Goal: Entertainment & Leisure: Browse casually

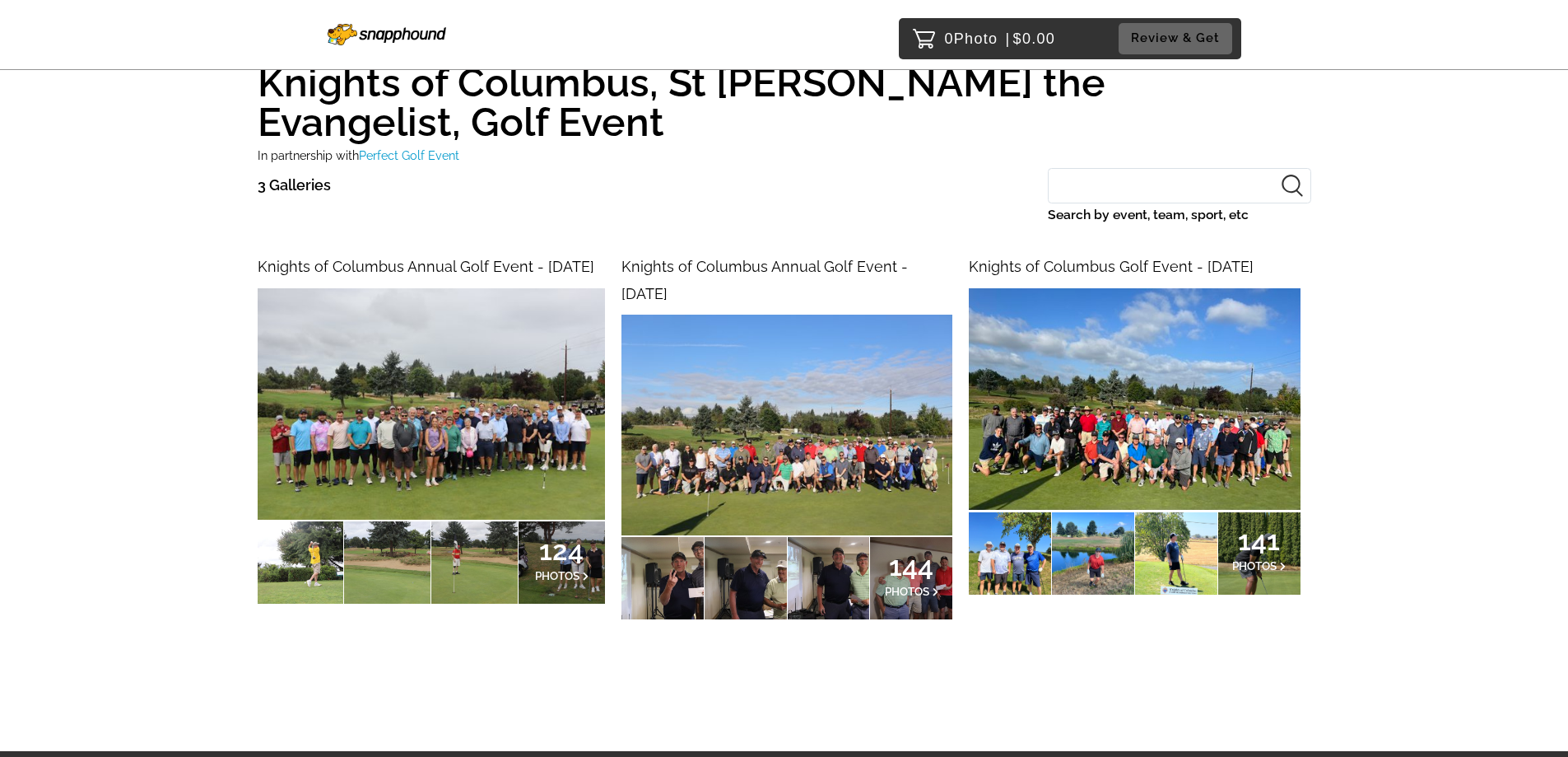
scroll to position [149, 0]
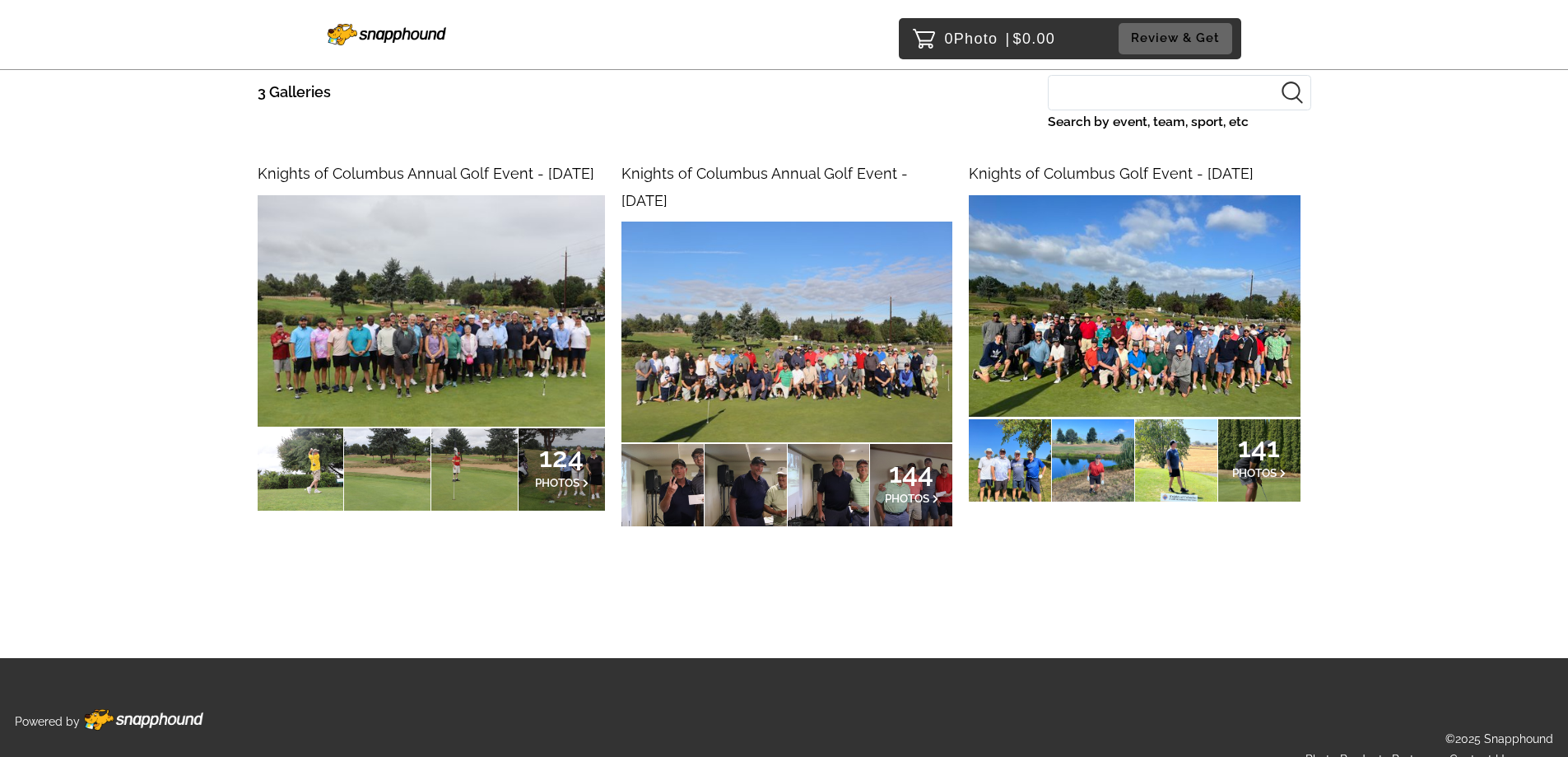
click at [317, 472] on div at bounding box center [300, 470] width 86 height 83
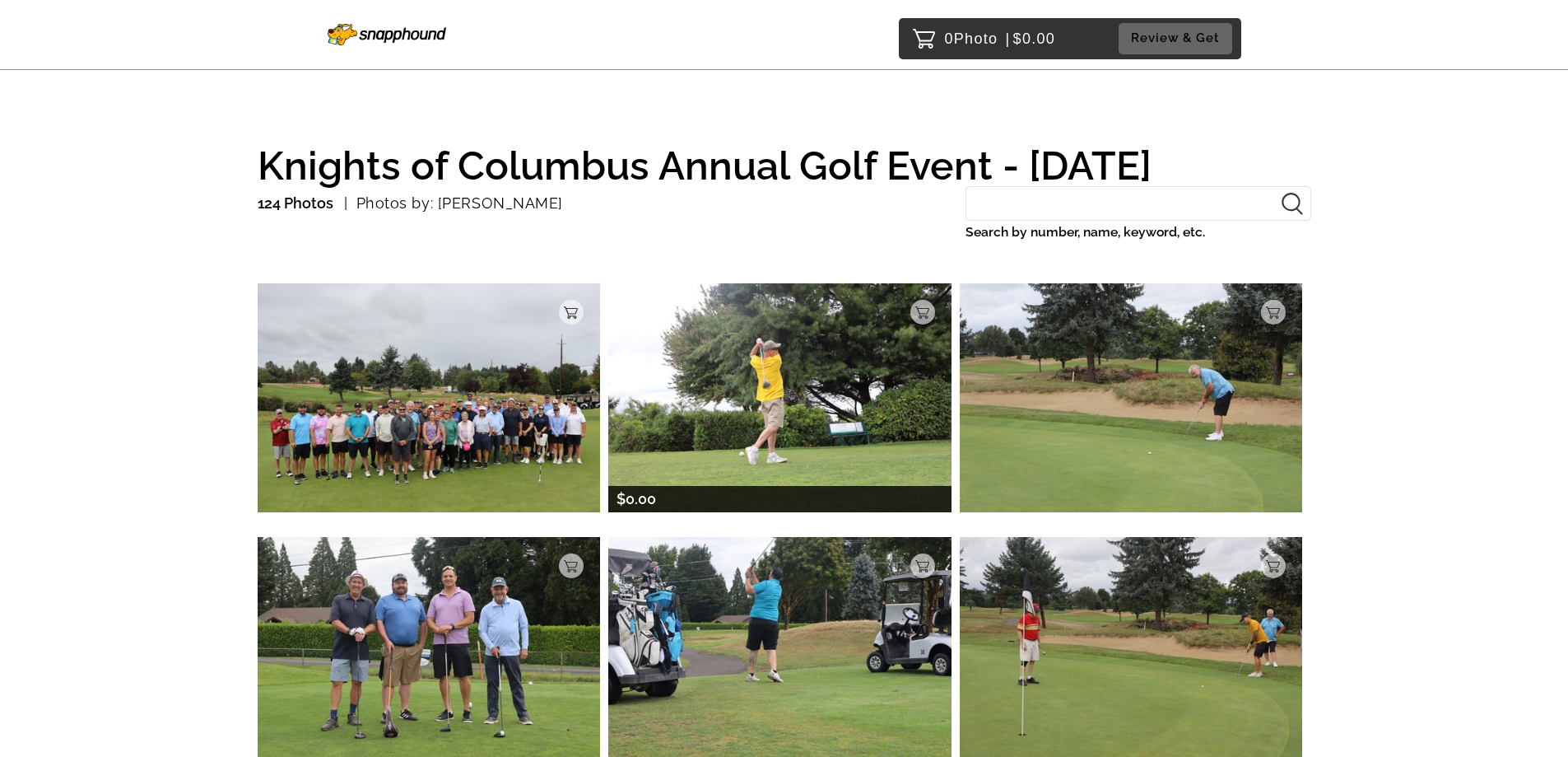
click at [814, 472] on img at bounding box center [780, 397] width 343 height 228
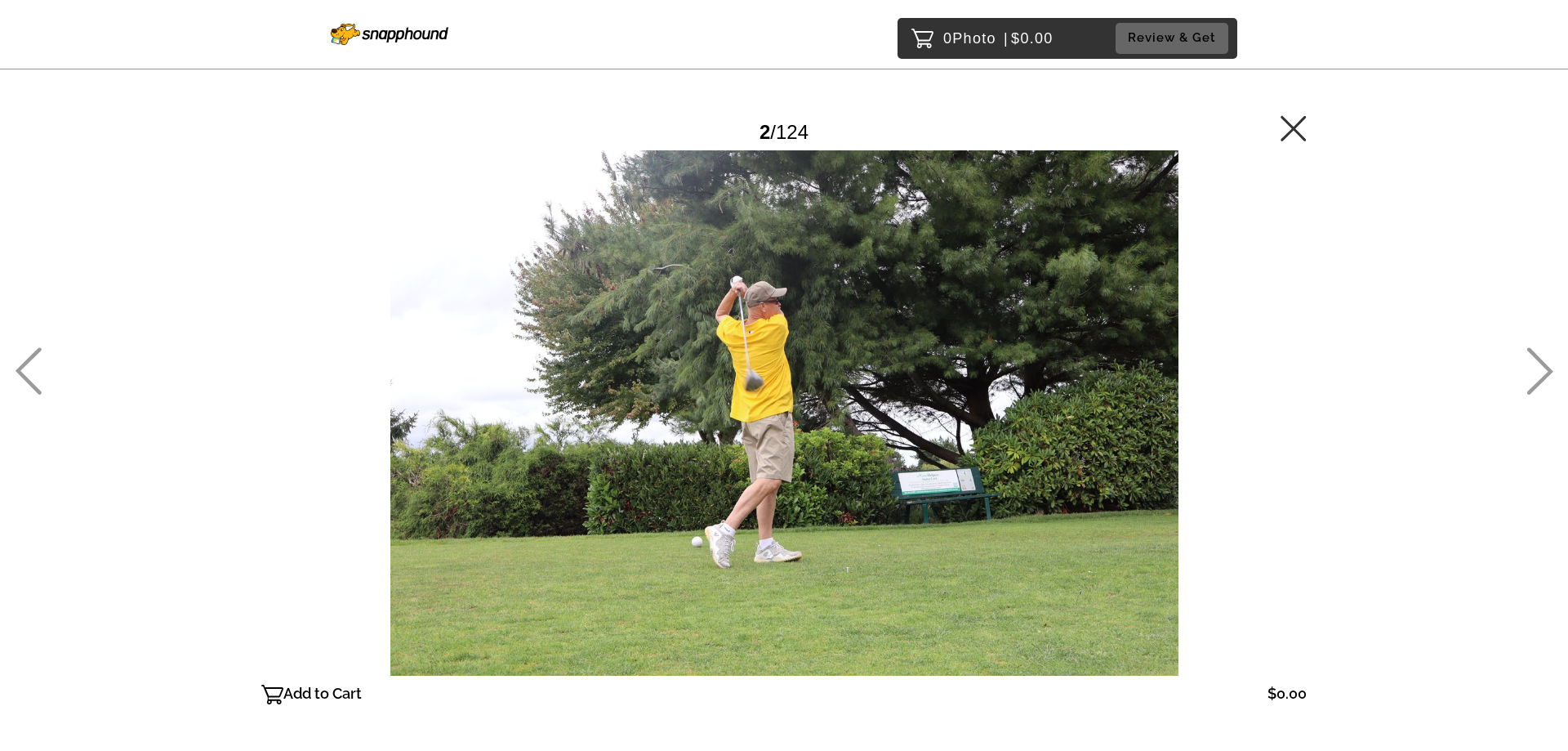
click at [22, 372] on icon at bounding box center [28, 371] width 27 height 48
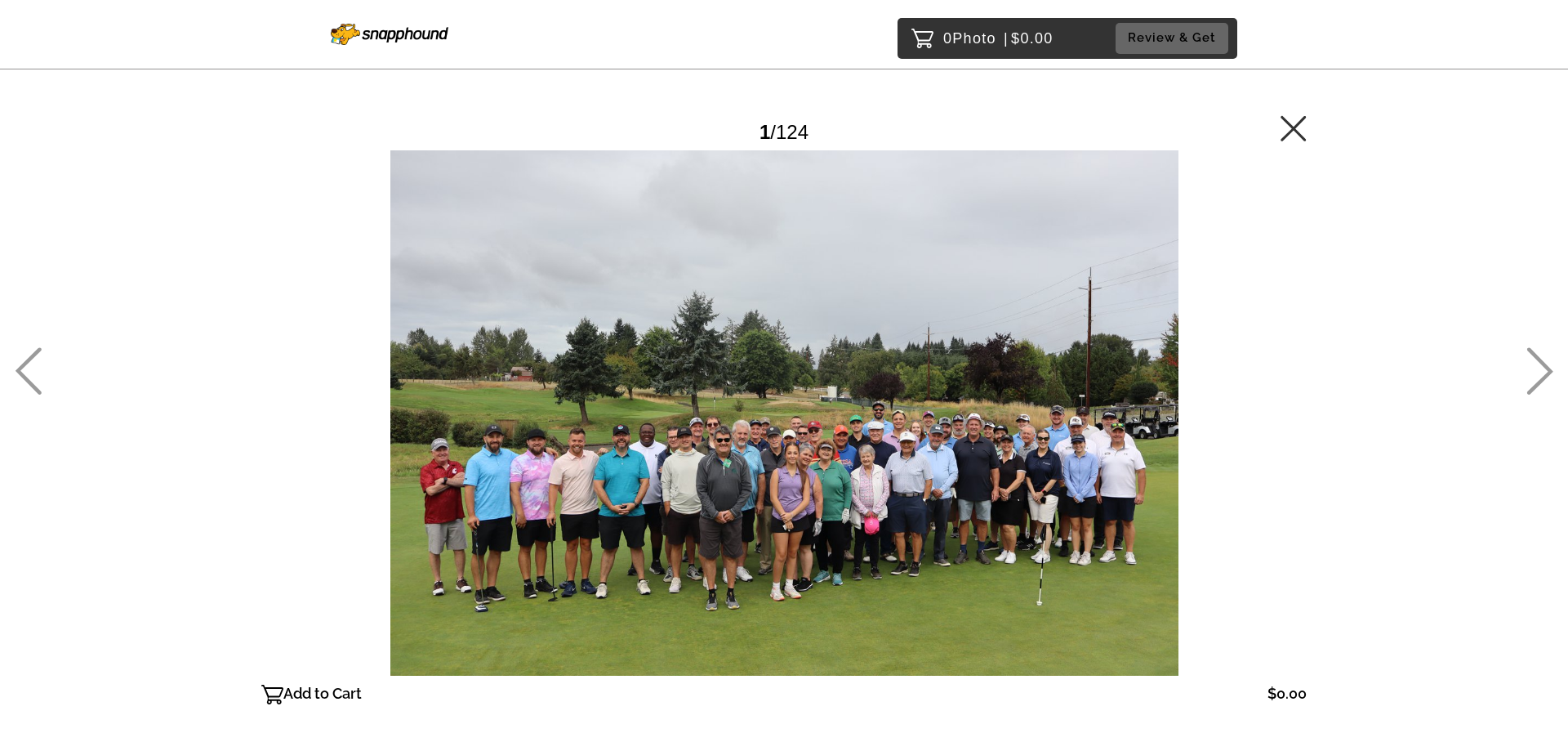
click at [1543, 371] on icon at bounding box center [1539, 371] width 27 height 48
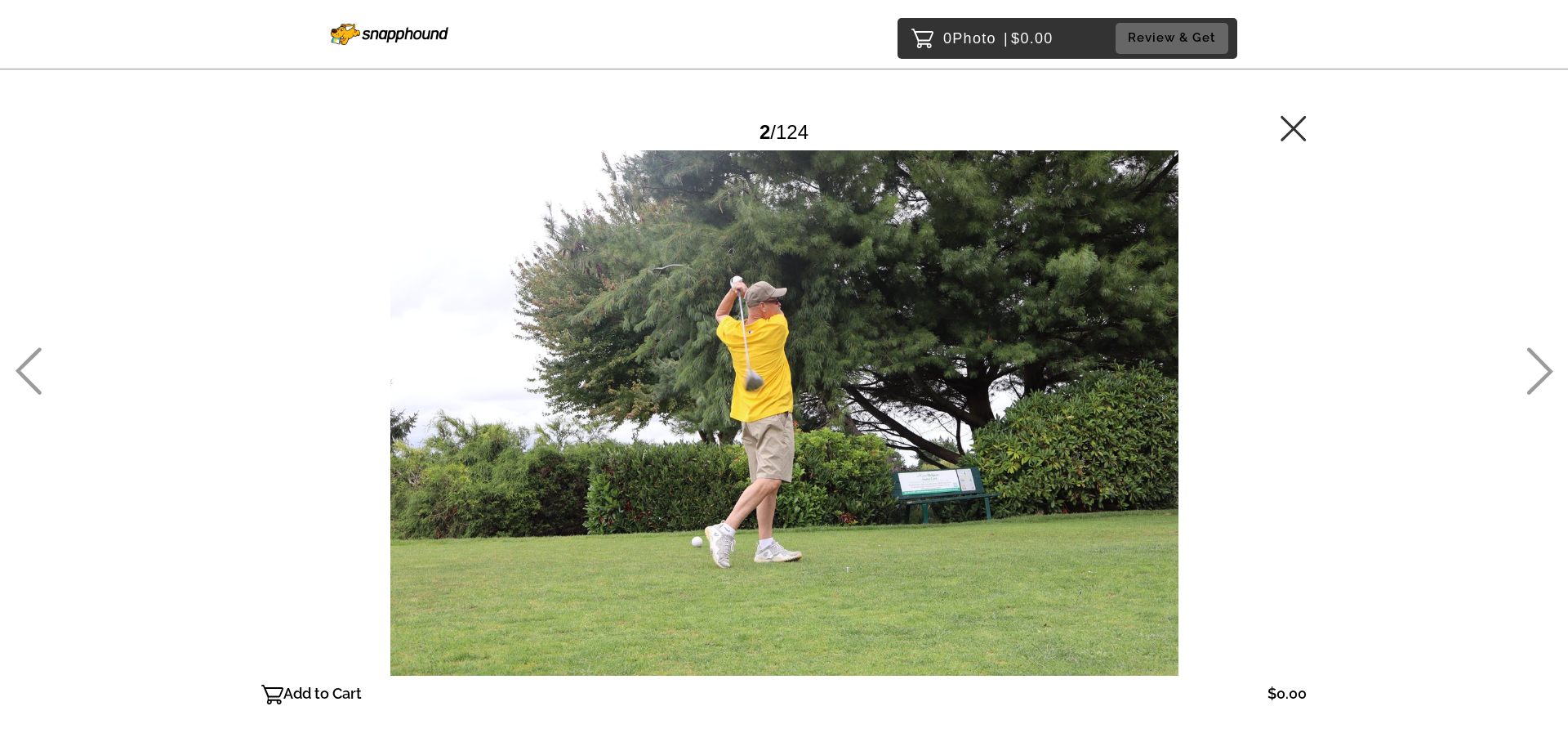
click at [1545, 371] on icon at bounding box center [1539, 371] width 27 height 48
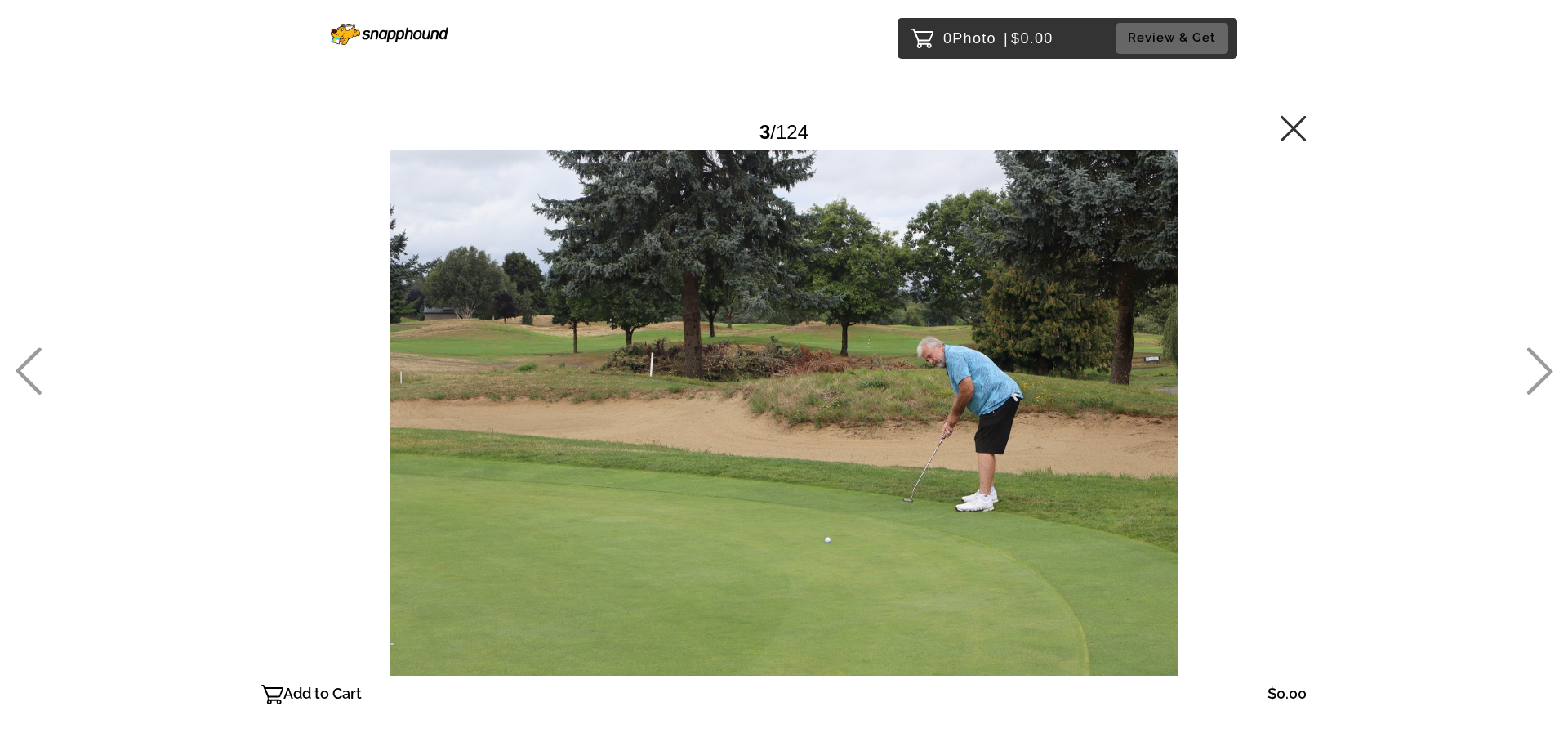
click at [1545, 371] on icon at bounding box center [1539, 371] width 27 height 48
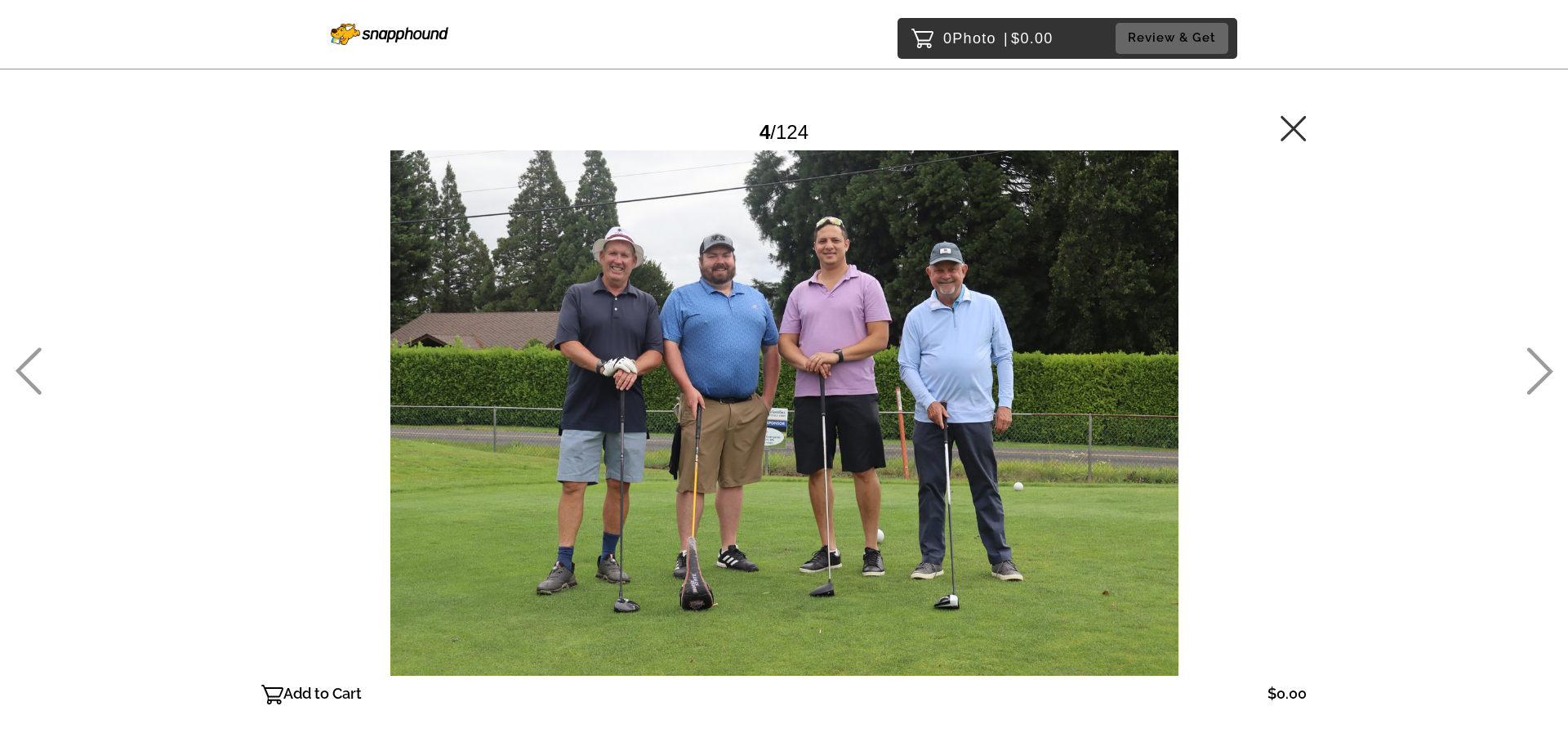
click at [1545, 371] on icon at bounding box center [1539, 371] width 27 height 48
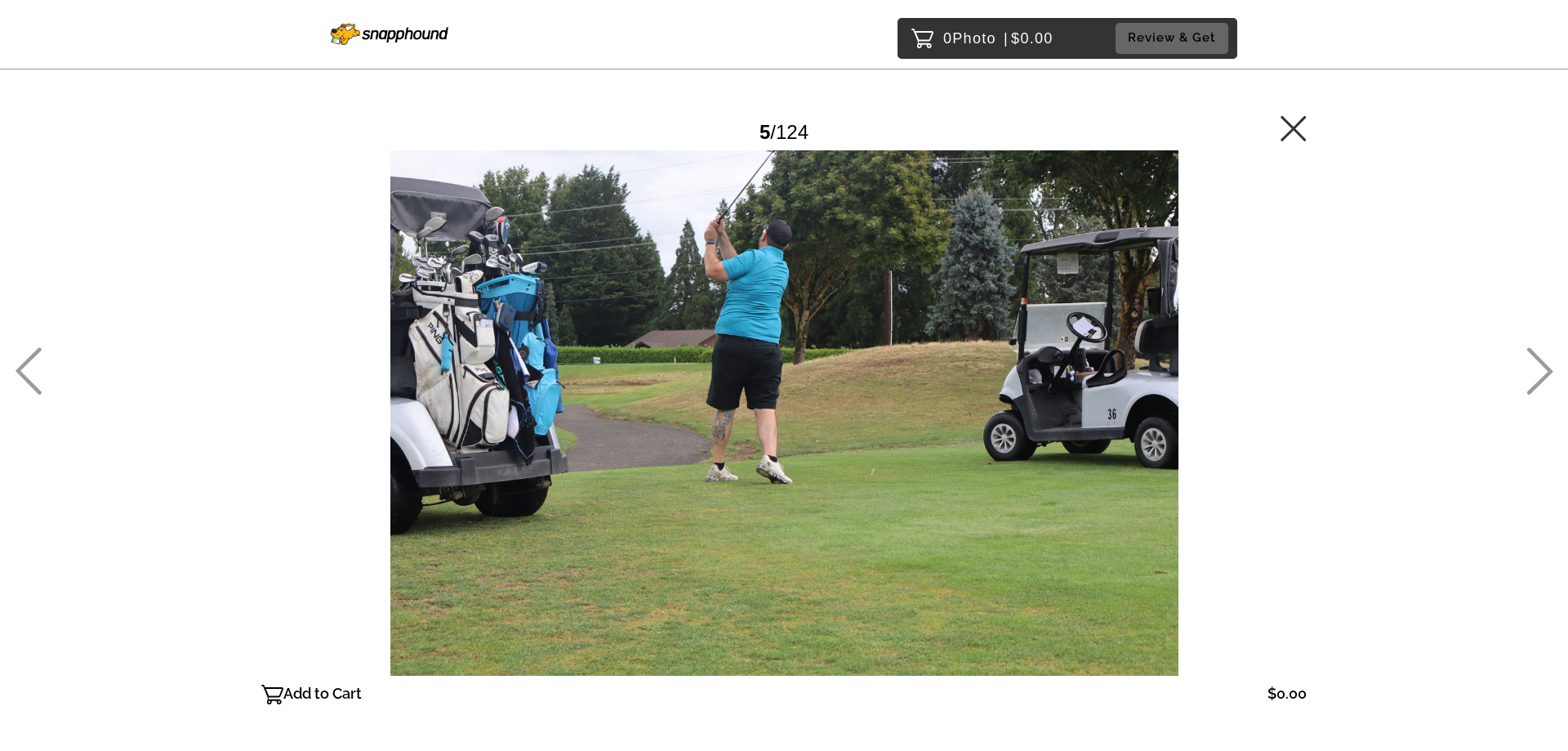
click at [1545, 371] on icon at bounding box center [1539, 371] width 27 height 48
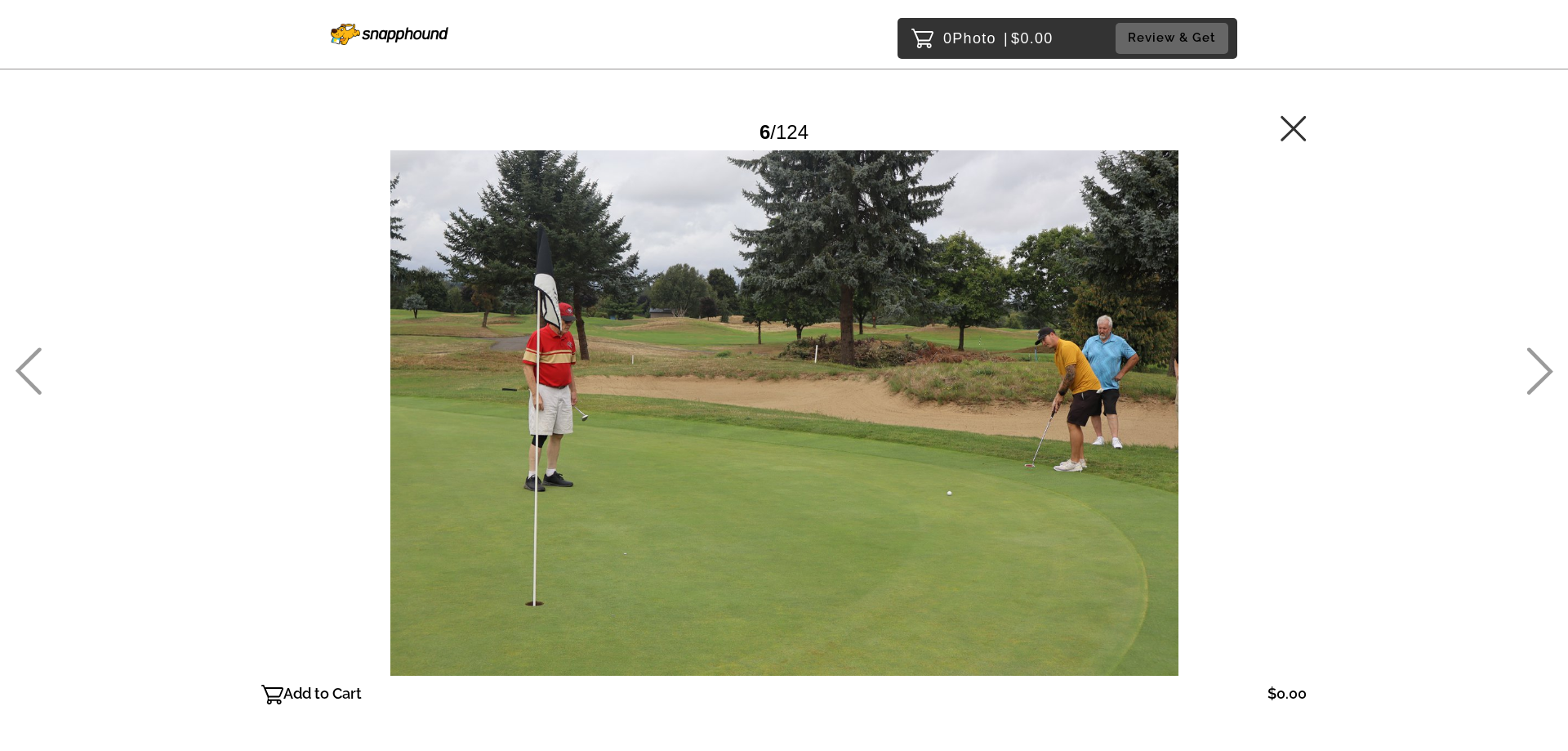
click at [1545, 371] on icon at bounding box center [1539, 371] width 27 height 48
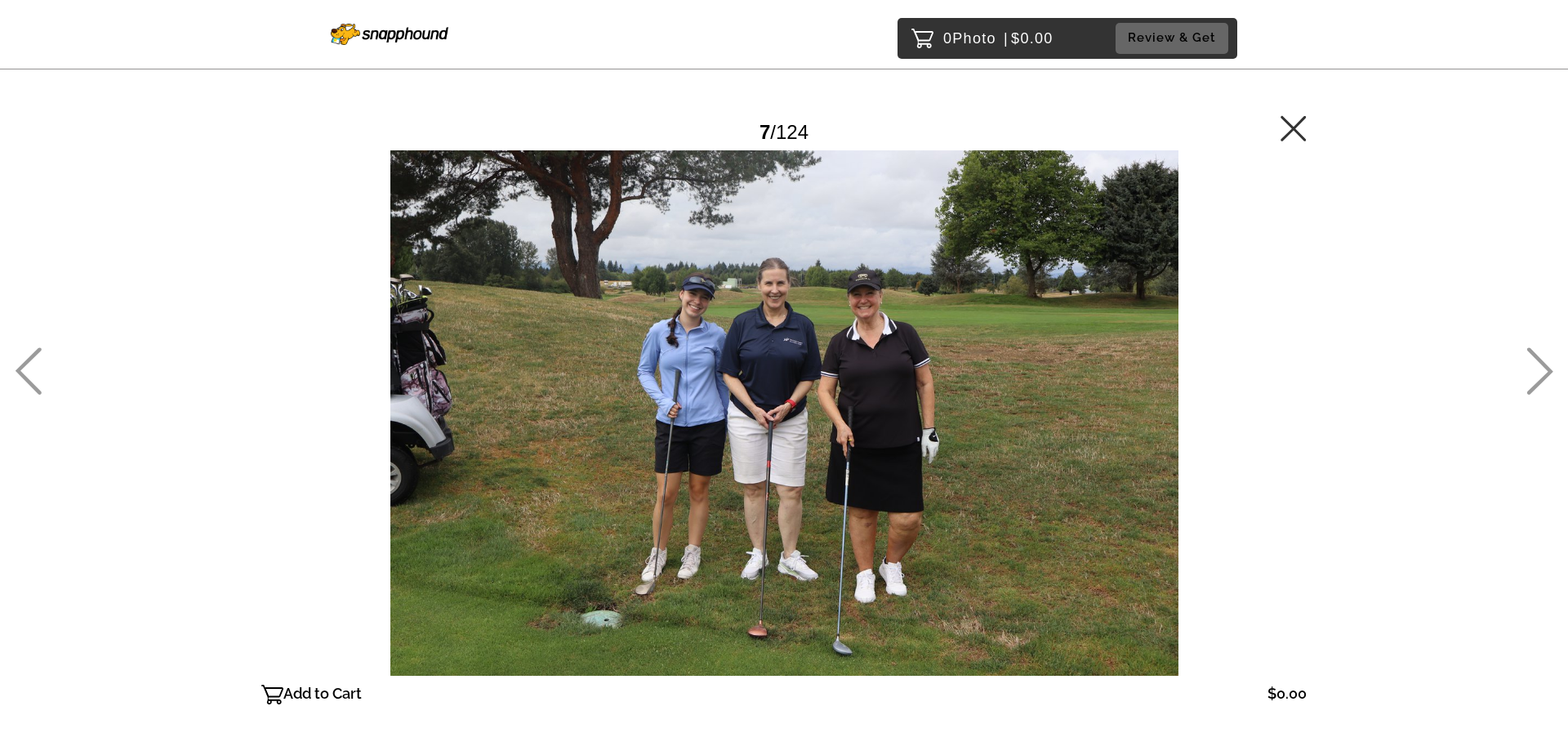
click at [1545, 371] on icon at bounding box center [1539, 371] width 27 height 48
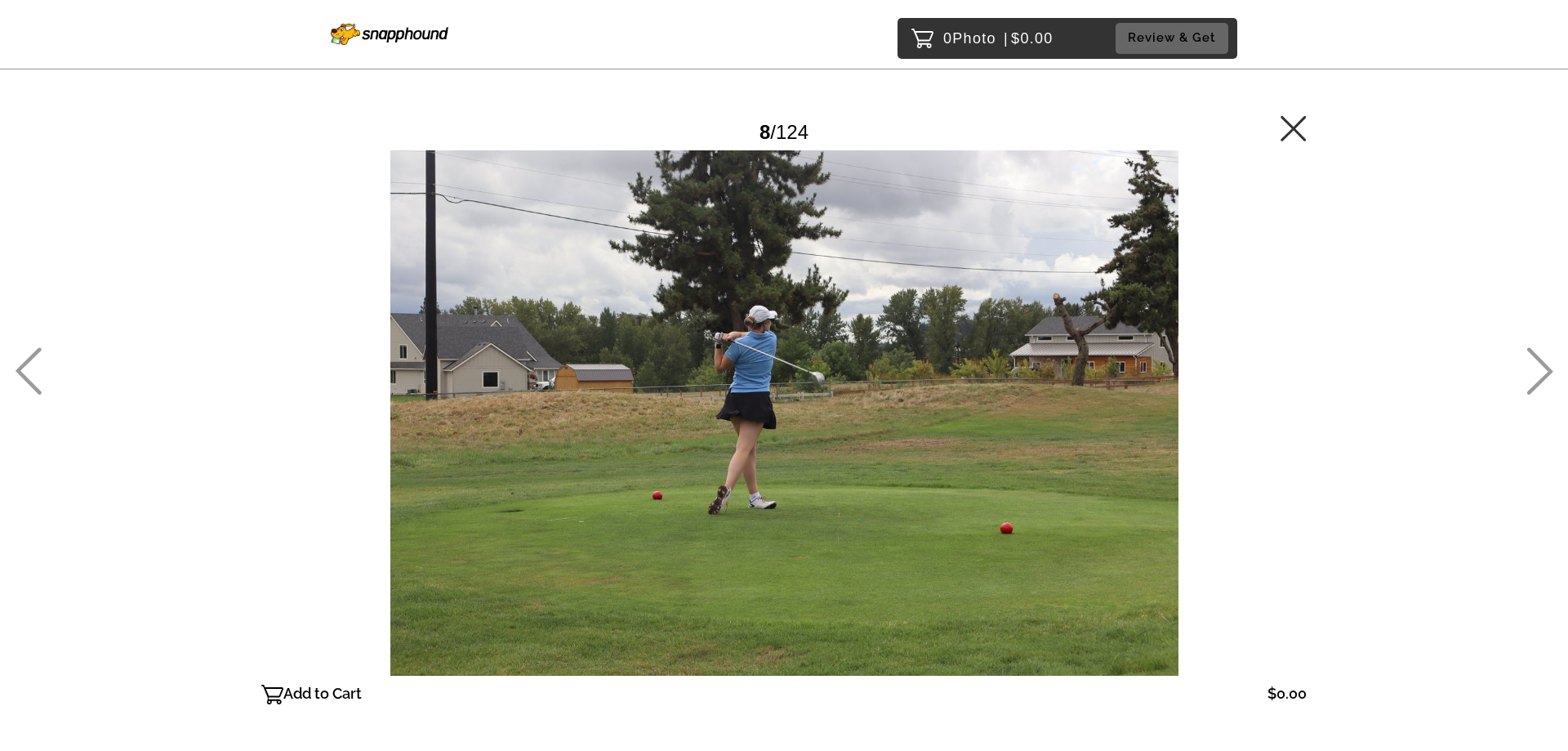
click at [1545, 371] on icon at bounding box center [1539, 371] width 27 height 48
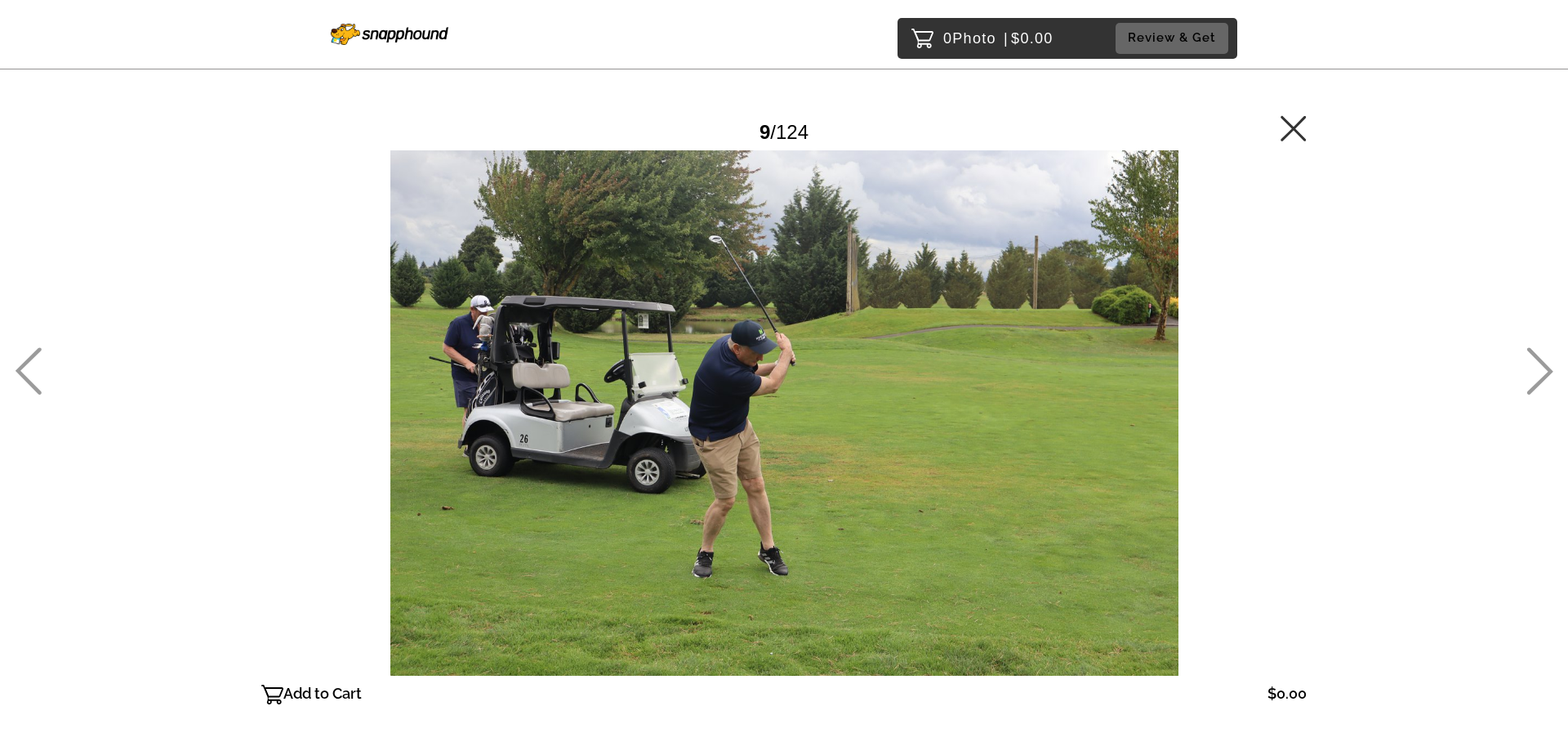
click at [1545, 371] on icon at bounding box center [1539, 371] width 27 height 48
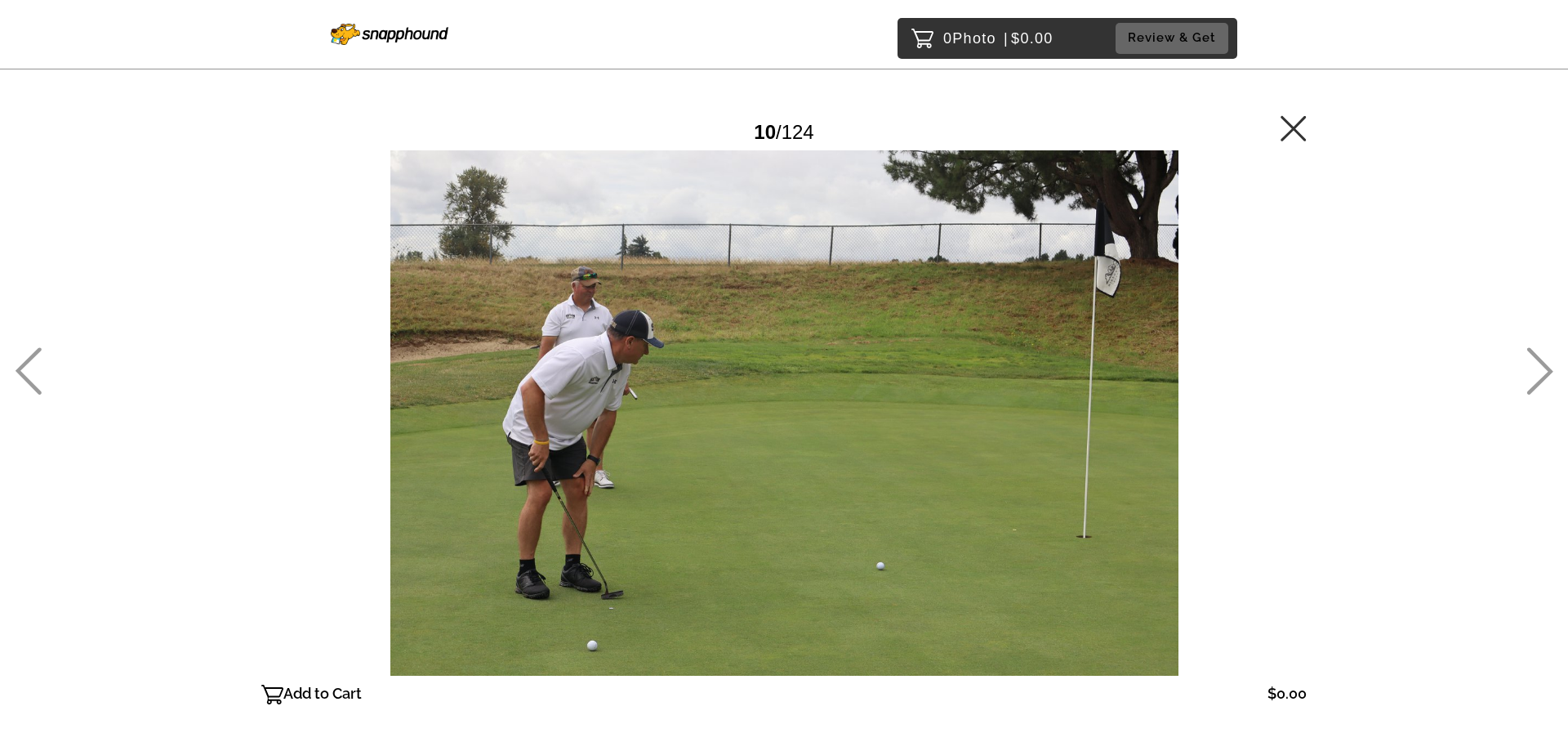
click at [1542, 370] on icon at bounding box center [1539, 371] width 27 height 48
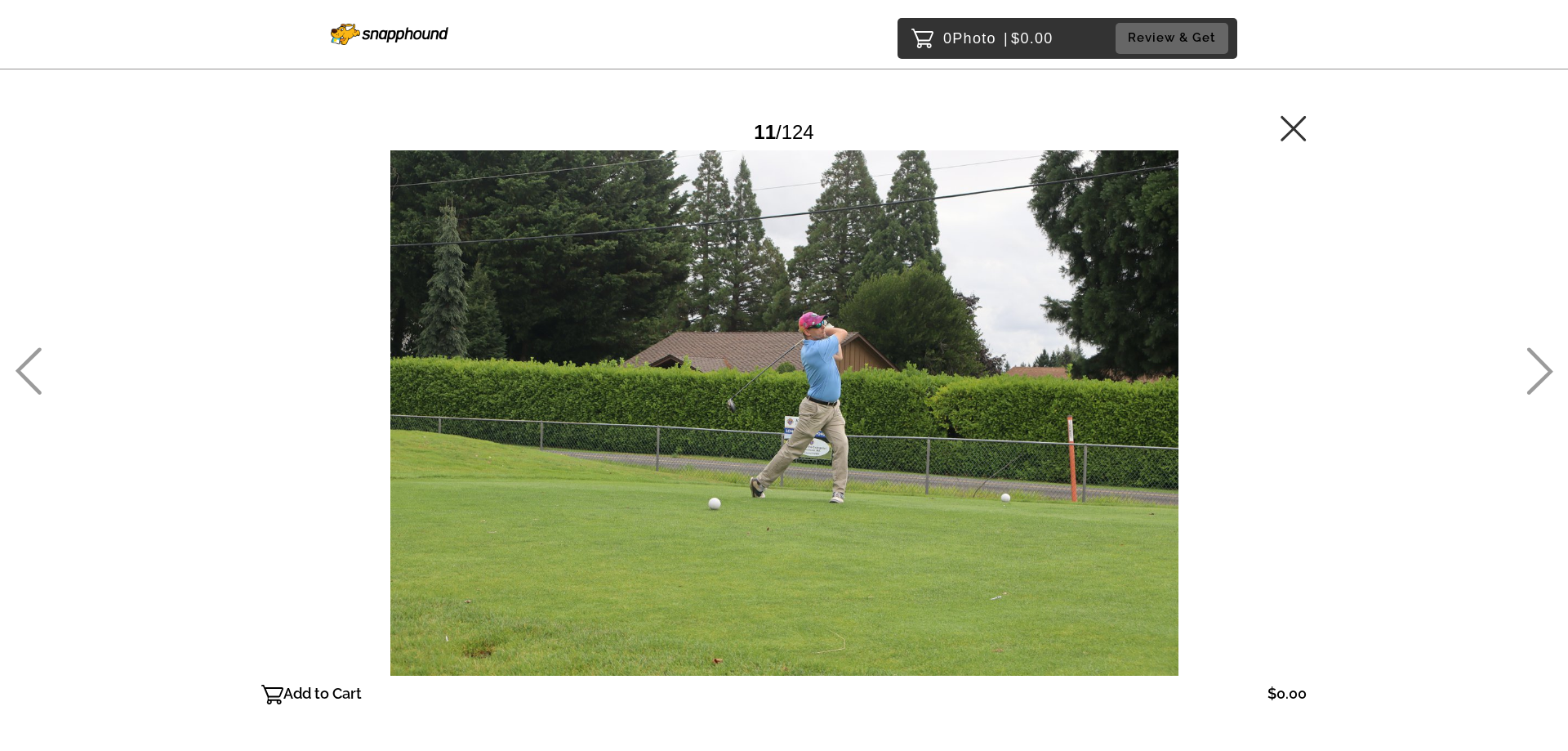
click at [1542, 370] on icon at bounding box center [1539, 371] width 27 height 48
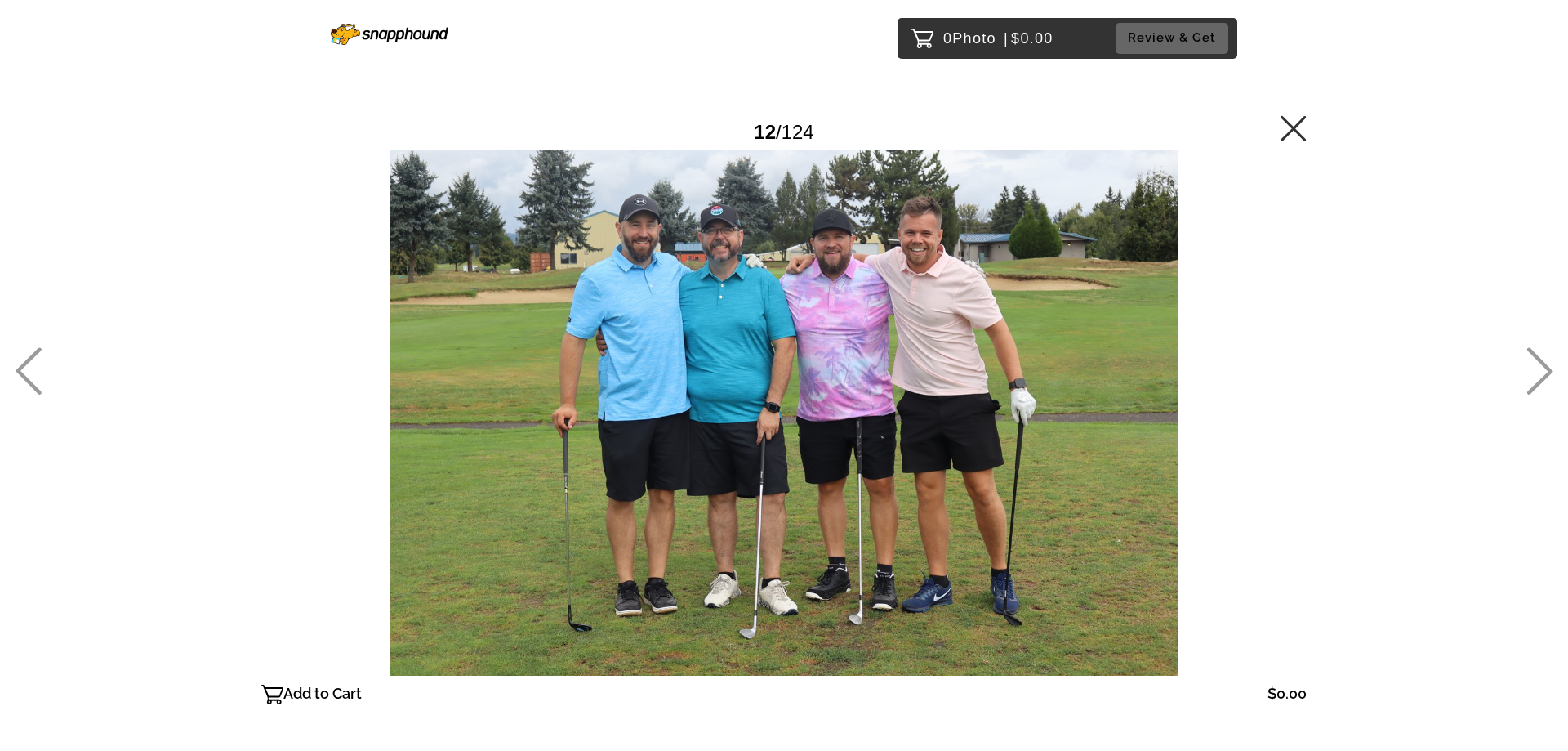
click at [1547, 372] on icon at bounding box center [1539, 371] width 27 height 48
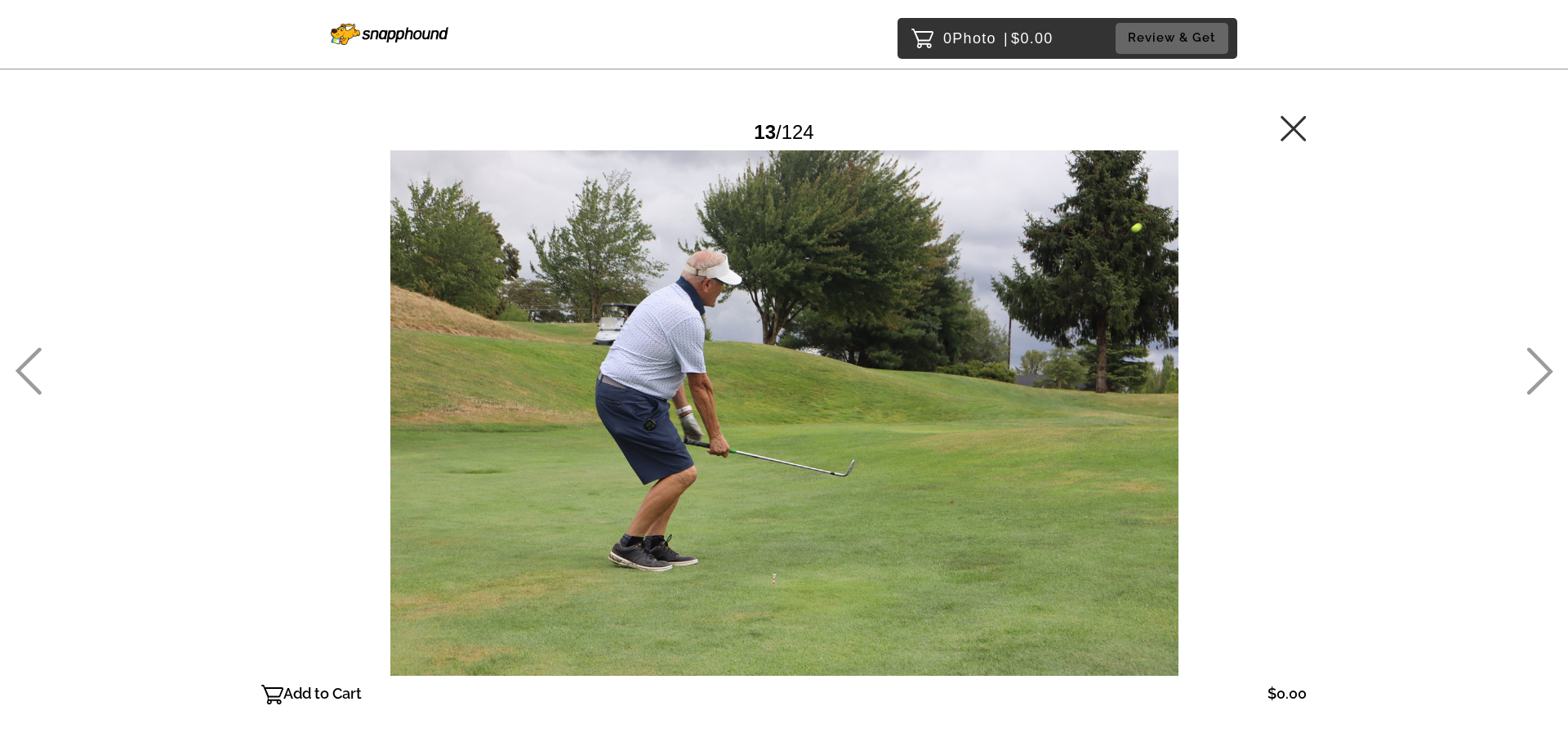
click at [1547, 372] on icon at bounding box center [1539, 371] width 27 height 48
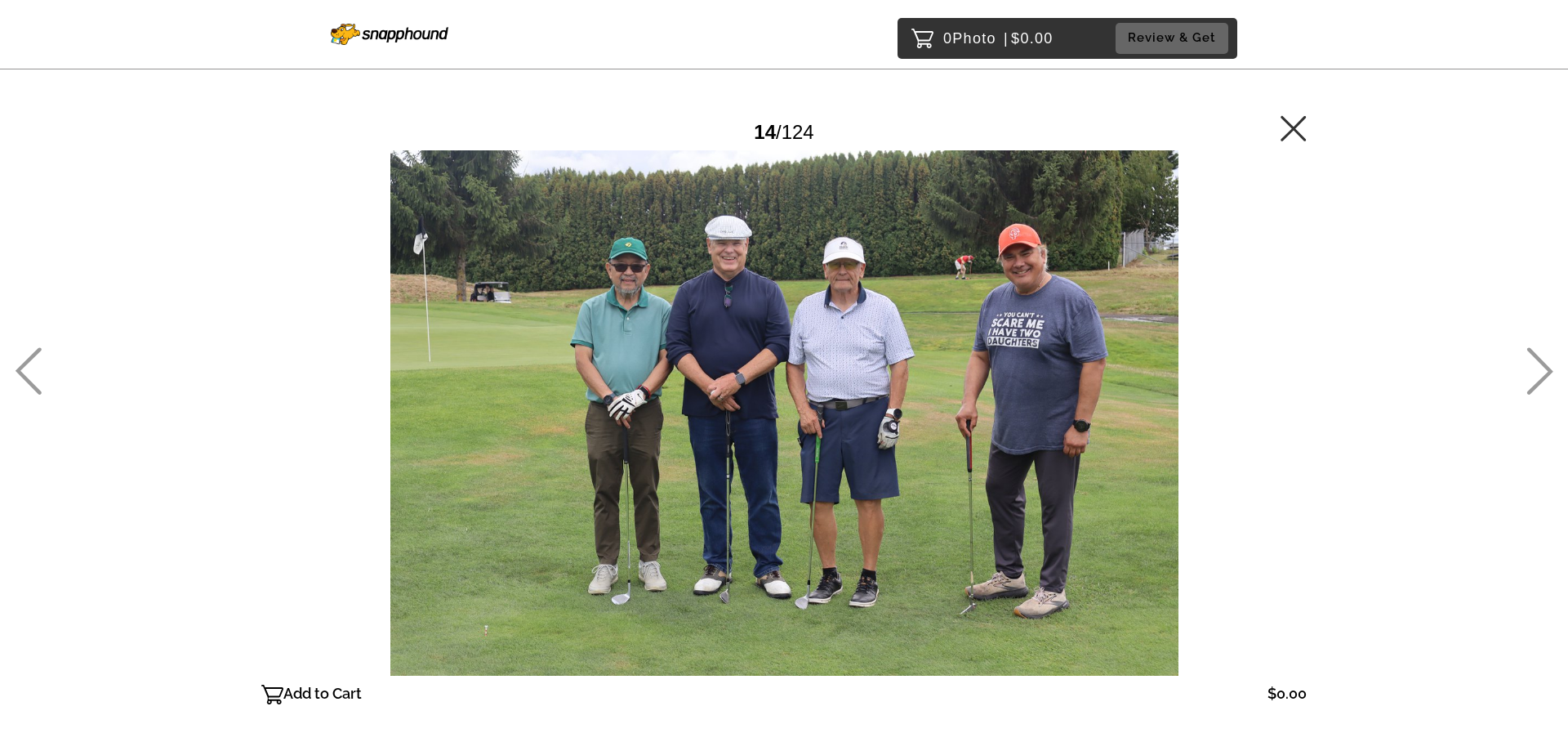
click at [1547, 372] on icon at bounding box center [1539, 371] width 27 height 48
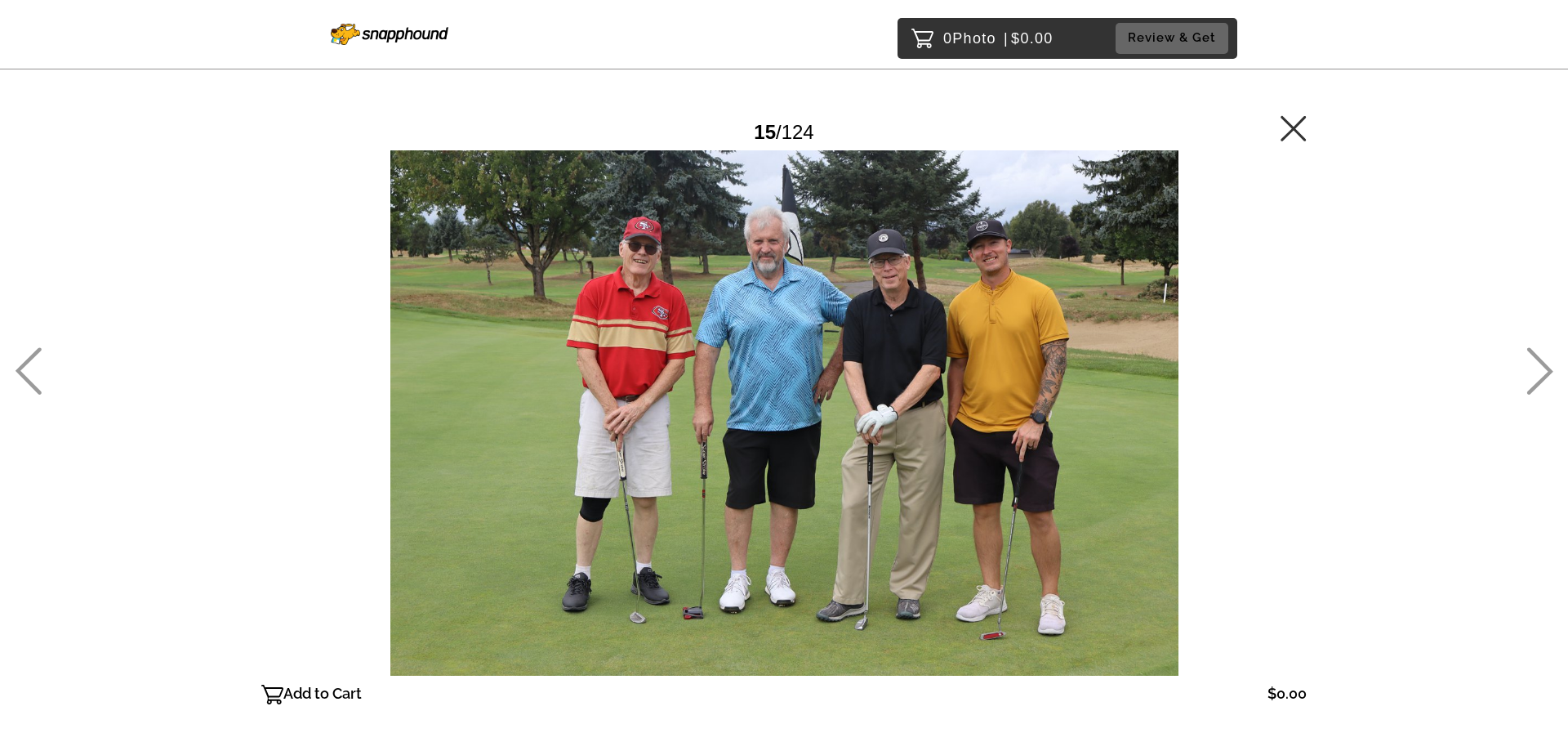
click at [1547, 372] on icon at bounding box center [1539, 371] width 27 height 48
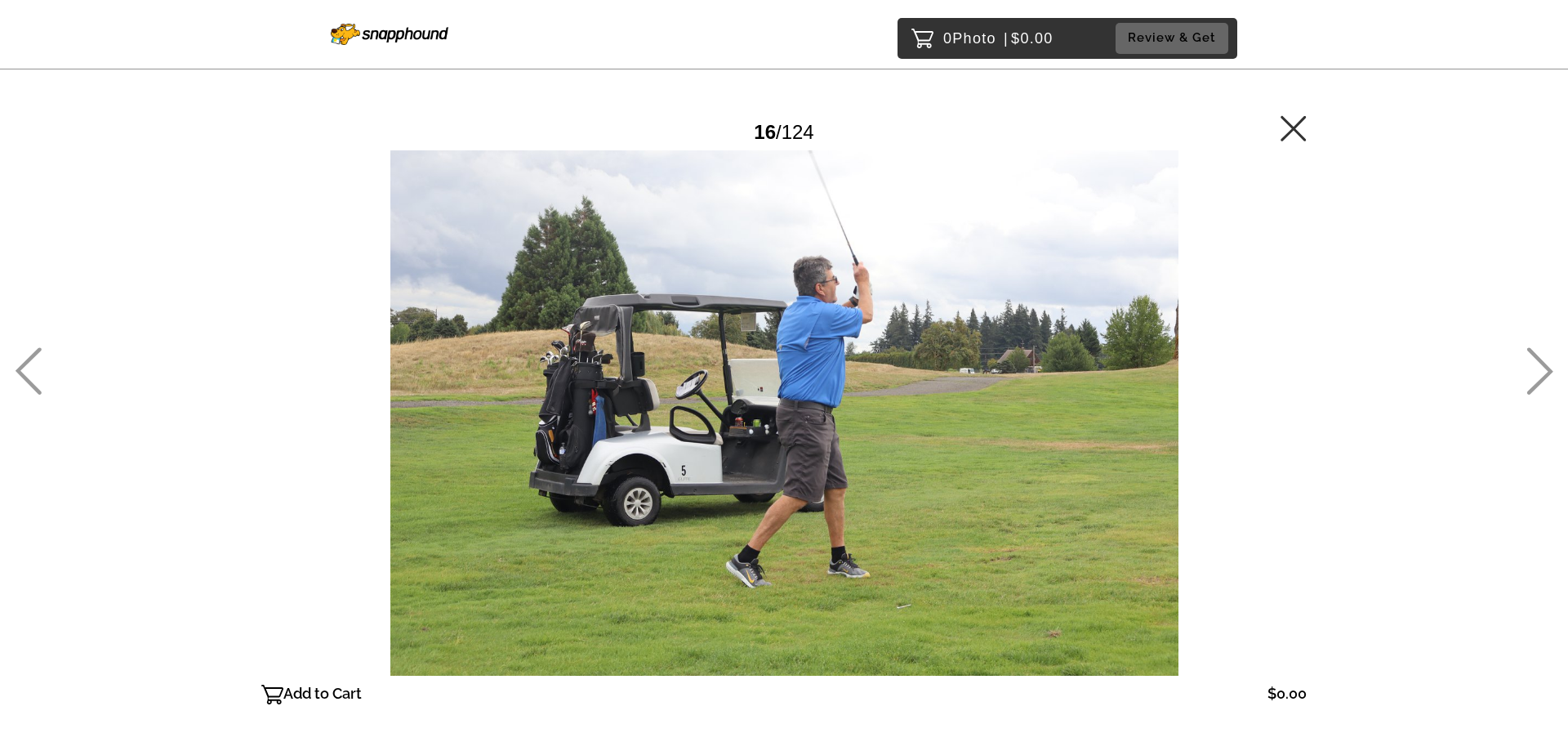
click at [1547, 372] on icon at bounding box center [1539, 371] width 27 height 48
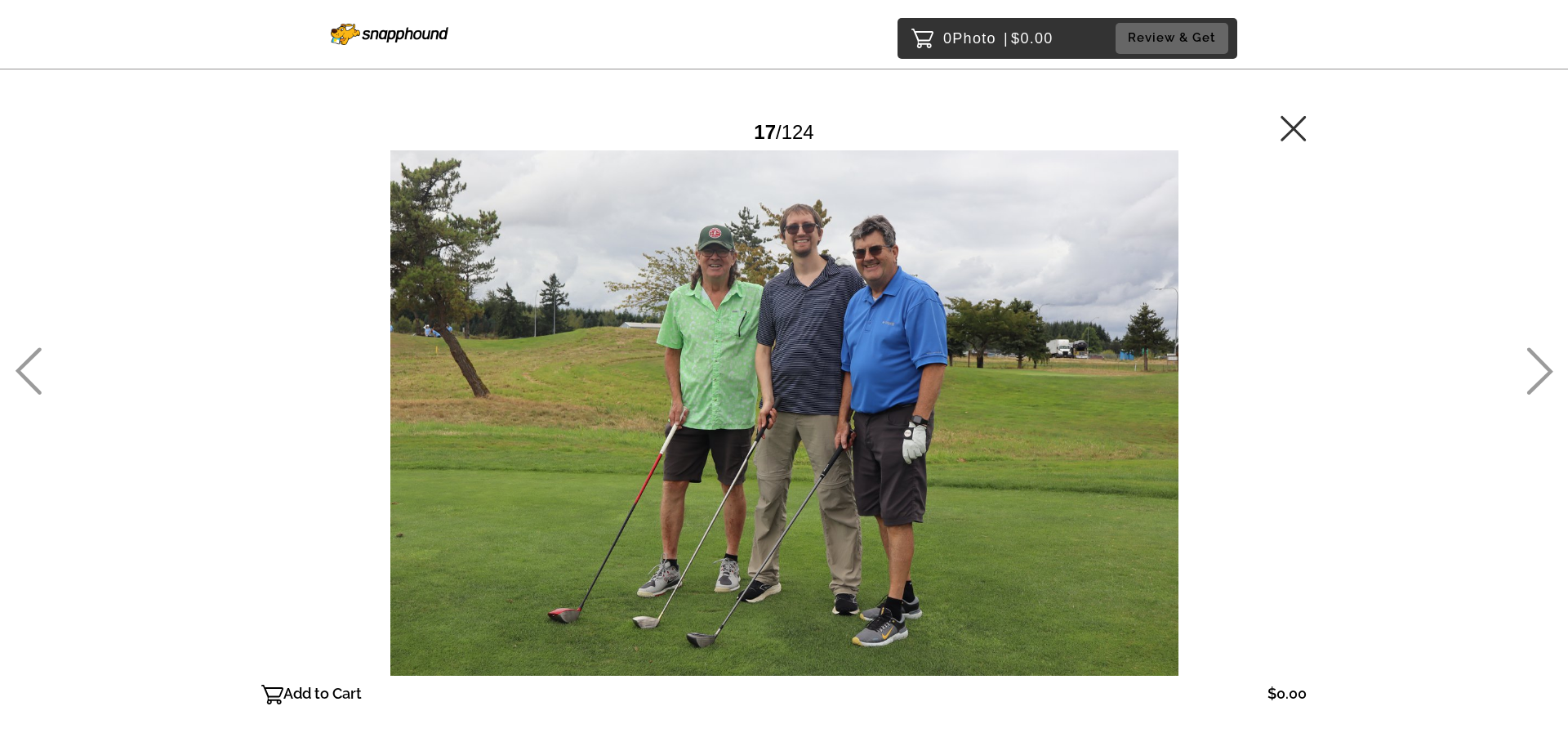
click at [1547, 372] on icon at bounding box center [1539, 371] width 27 height 48
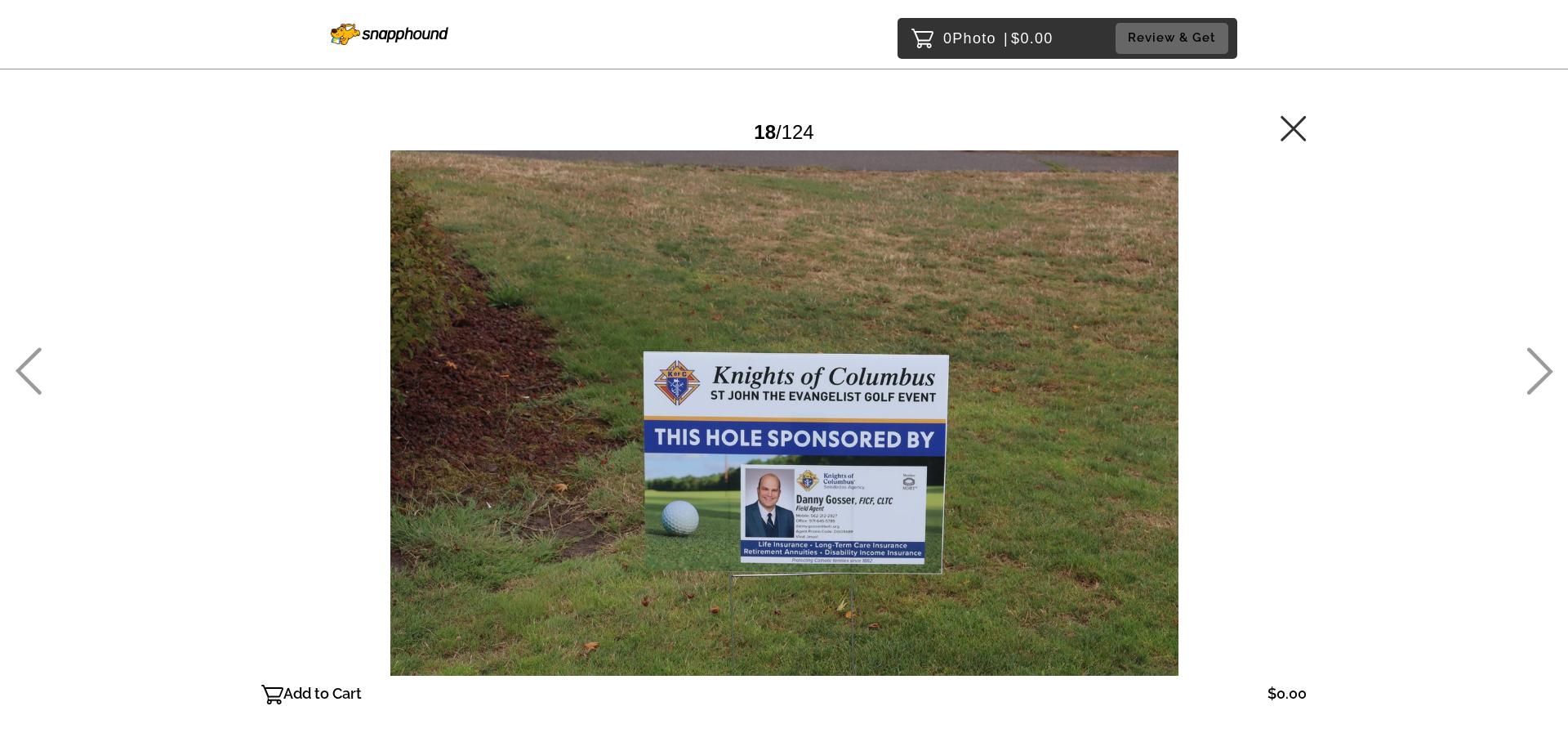
click at [1297, 129] on icon at bounding box center [1293, 127] width 25 height 25
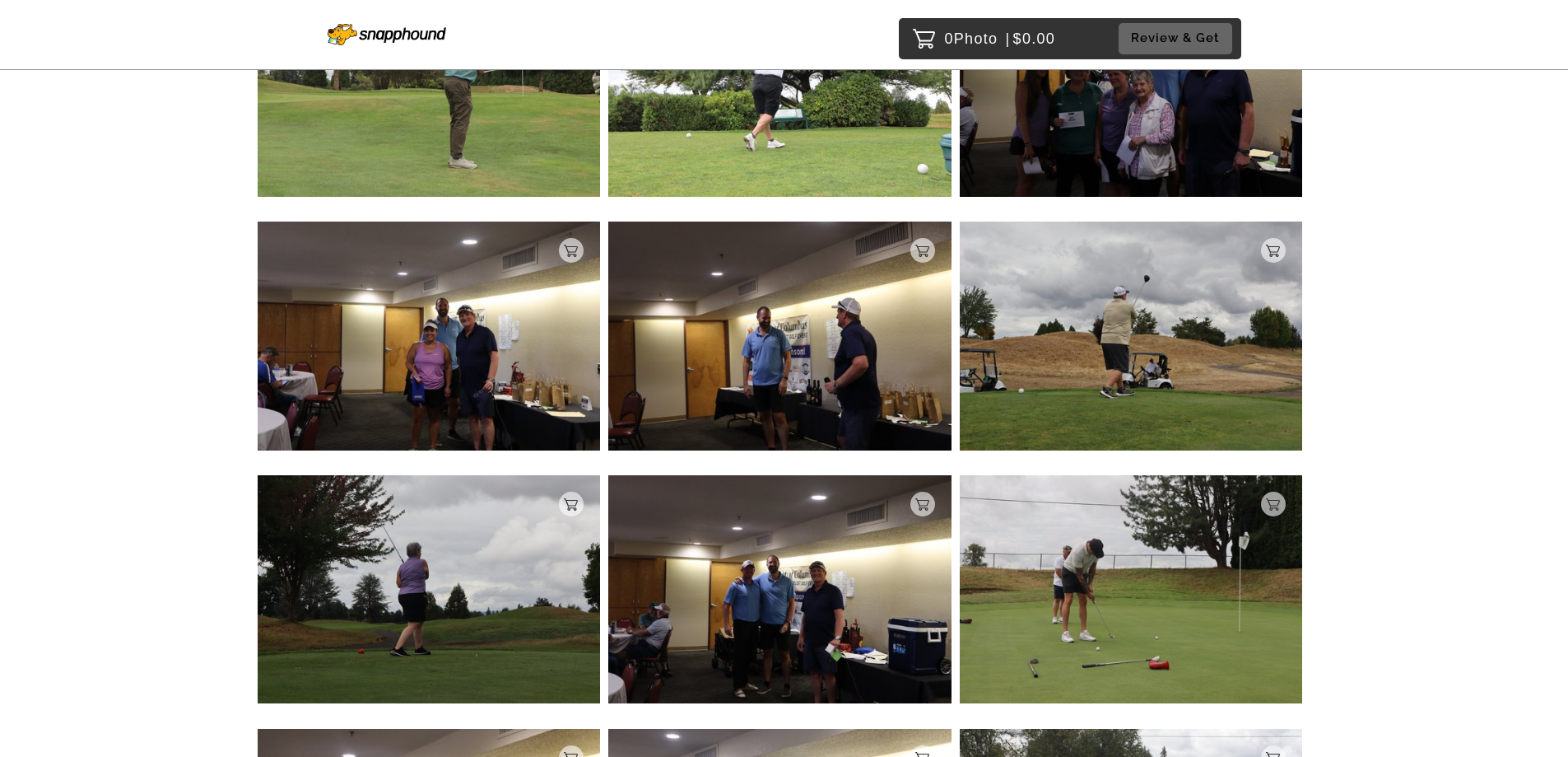
scroll to position [8987, 0]
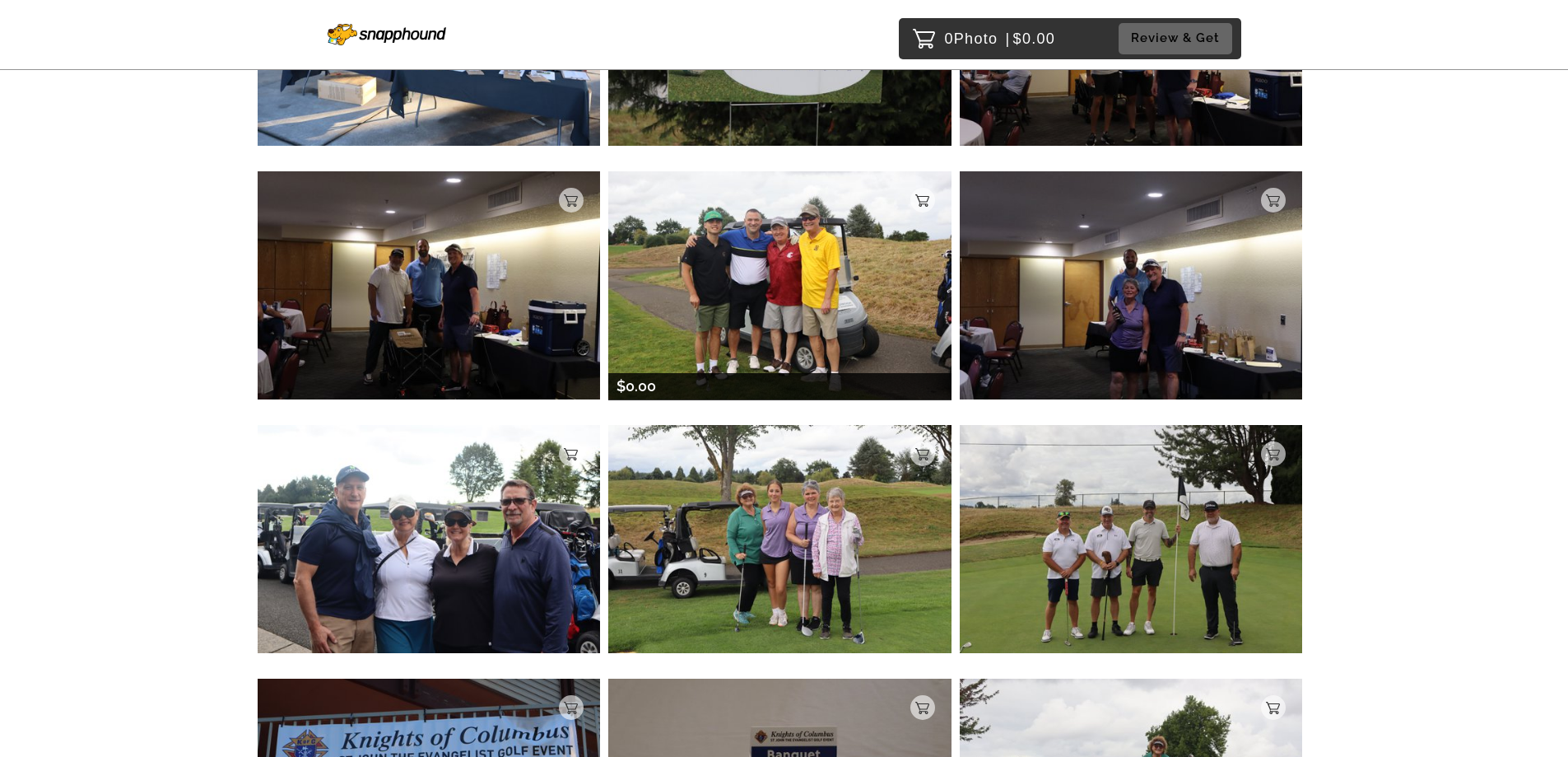
click at [743, 310] on img at bounding box center [780, 286] width 343 height 228
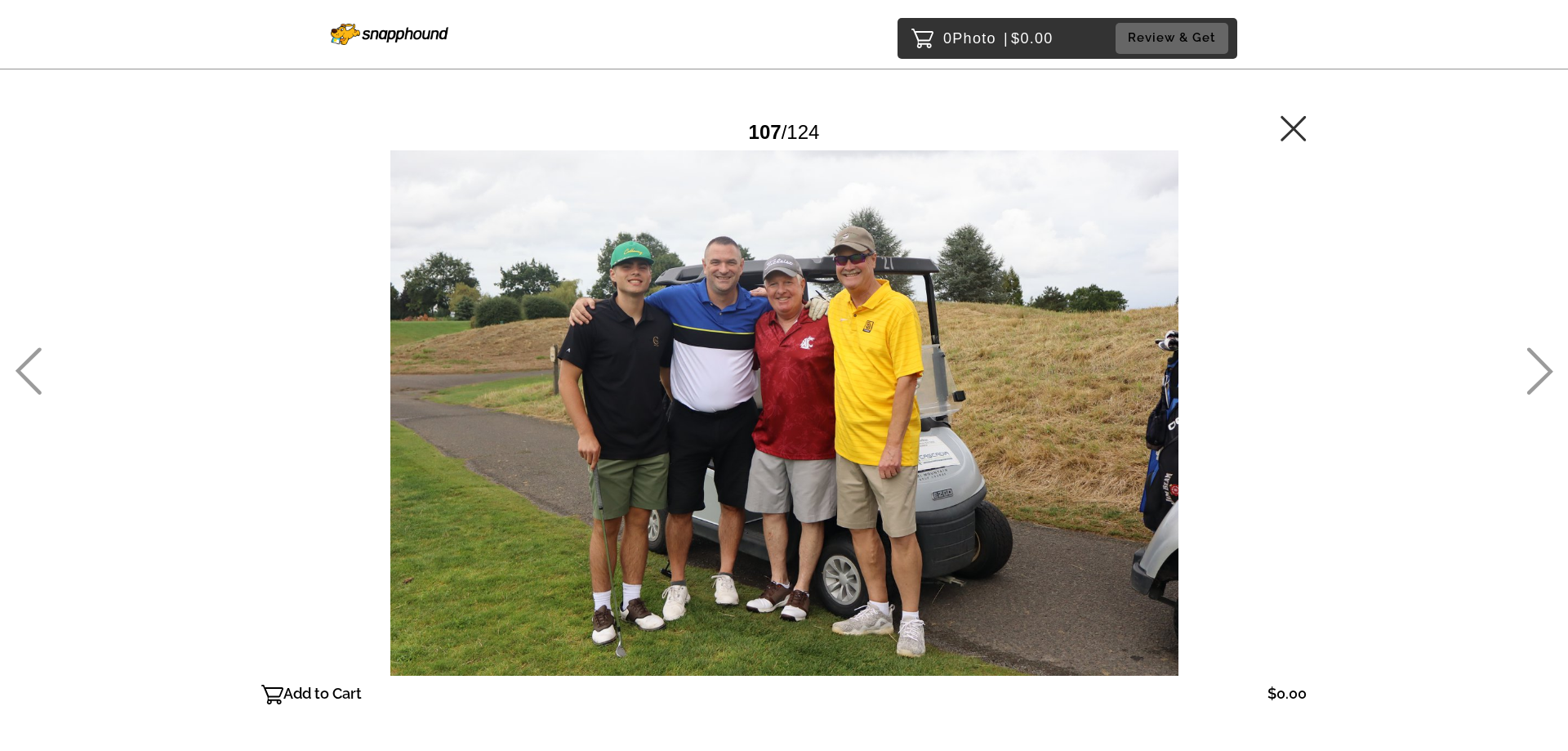
click at [1292, 126] on icon at bounding box center [1293, 127] width 25 height 25
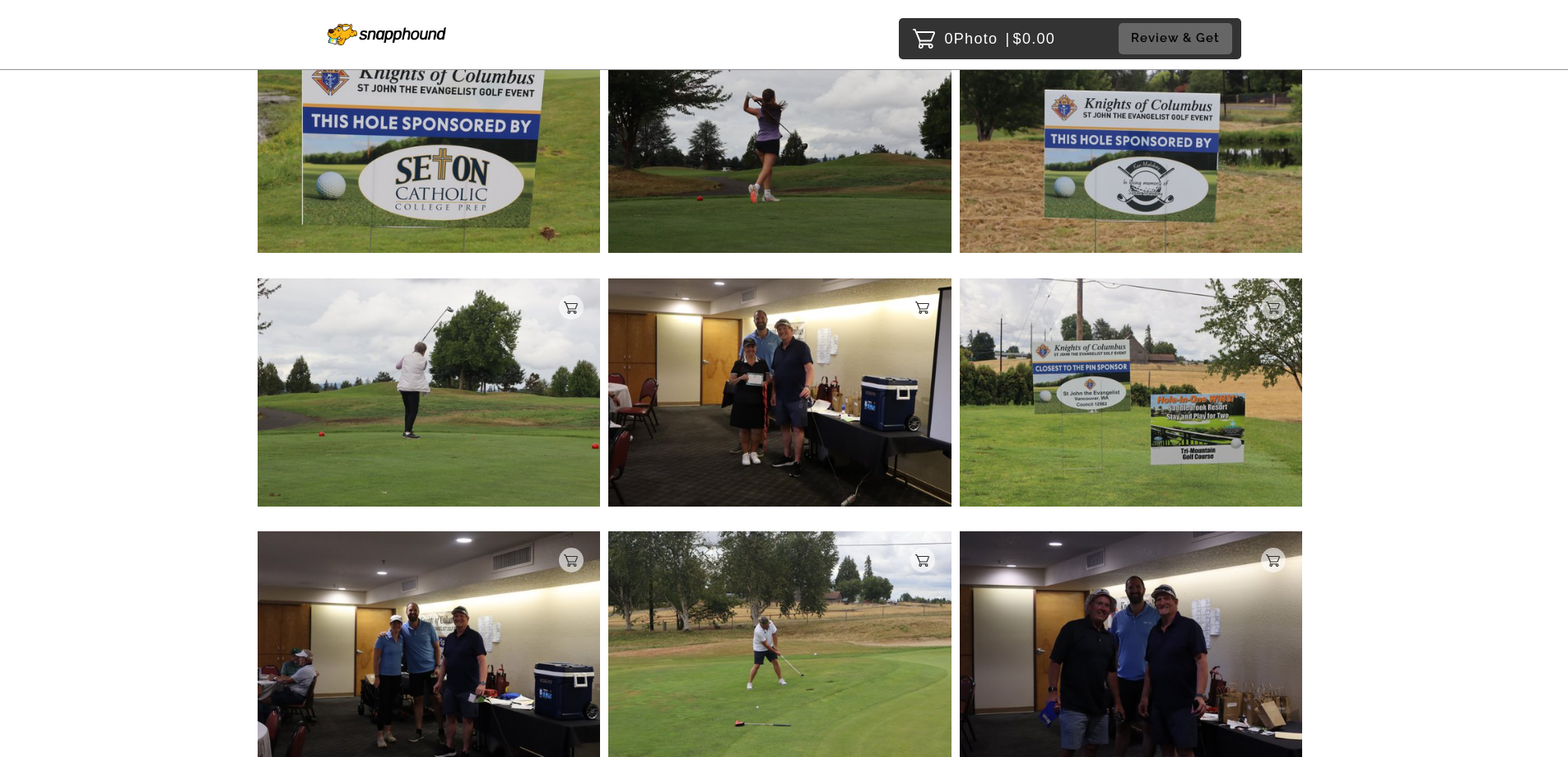
scroll to position [10406, 0]
